Goal: Transaction & Acquisition: Purchase product/service

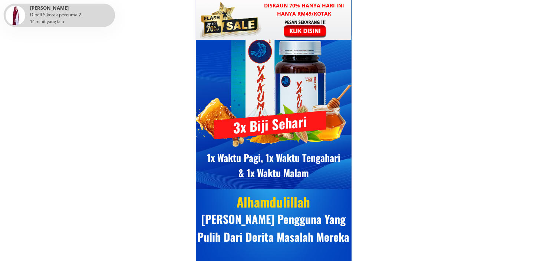
scroll to position [5379, 0]
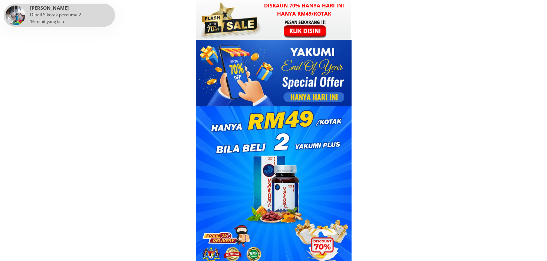
scroll to position [5379, 0]
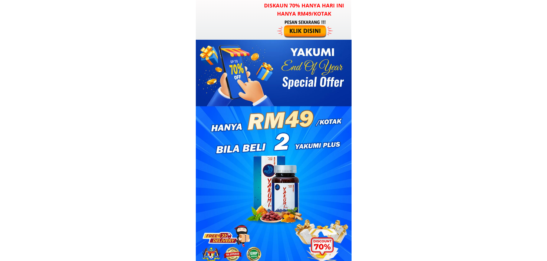
scroll to position [5379, 0]
